Goal: Transaction & Acquisition: Purchase product/service

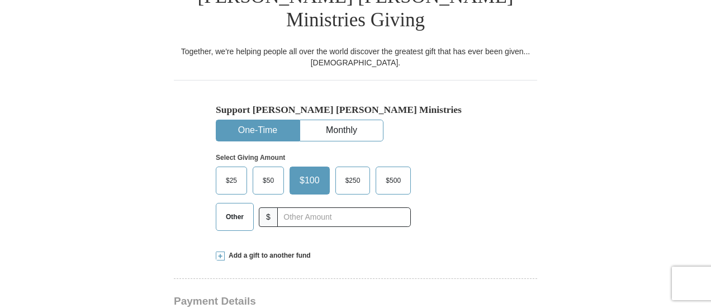
scroll to position [307, 0]
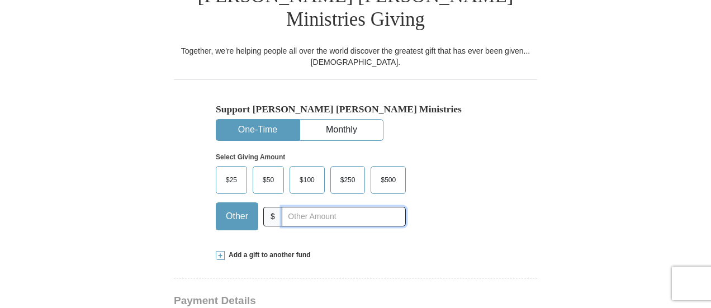
click at [294, 207] on input "text" at bounding box center [344, 217] width 124 height 20
type input "200"
click at [221, 251] on span at bounding box center [220, 255] width 9 height 9
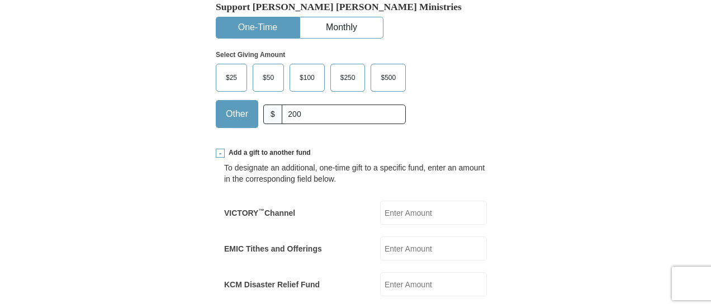
scroll to position [434, 0]
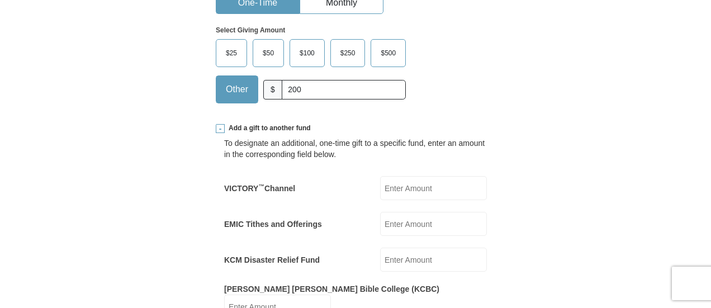
click at [406, 212] on input "EMIC Tithes and Offerings" at bounding box center [433, 224] width 107 height 24
type input "1165"
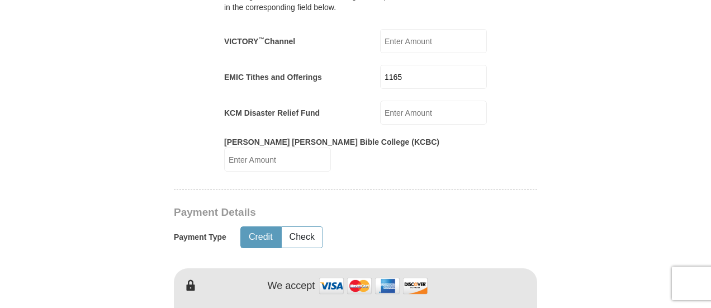
scroll to position [596, 0]
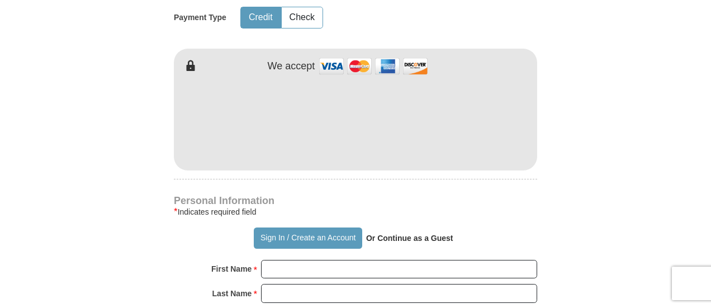
scroll to position [802, 0]
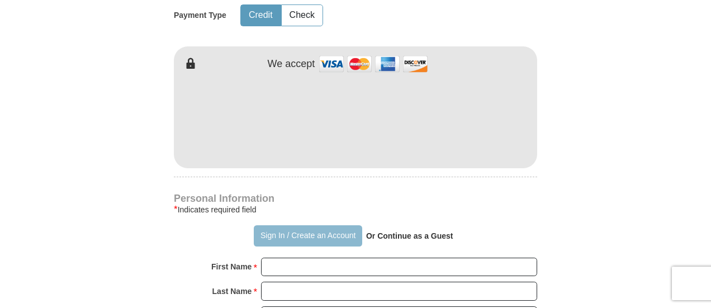
click at [294, 225] on button "Sign In / Create an Account" at bounding box center [308, 235] width 108 height 21
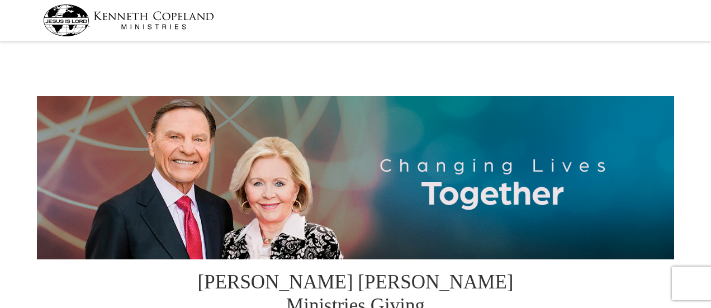
select select "[GEOGRAPHIC_DATA]"
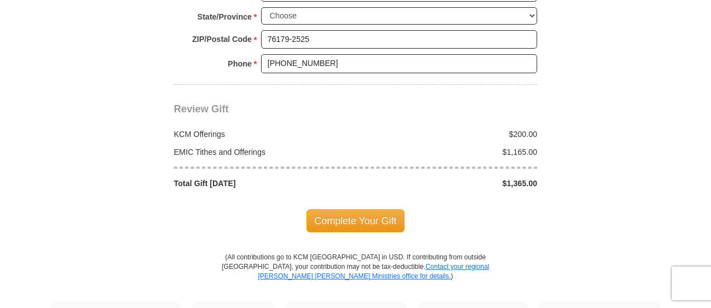
scroll to position [997, 0]
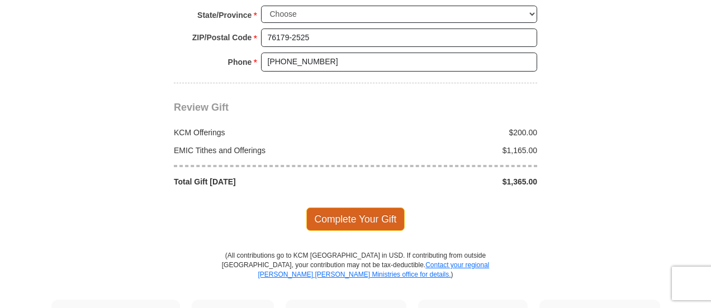
click at [347, 207] on span "Complete Your Gift" at bounding box center [355, 218] width 99 height 23
